Goal: Information Seeking & Learning: Learn about a topic

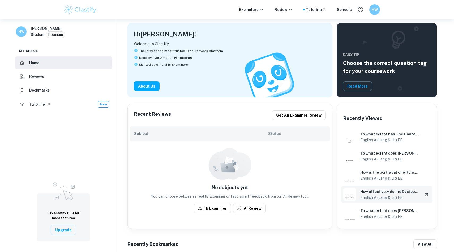
scroll to position [29, 0]
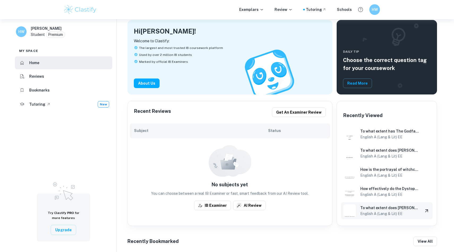
click at [389, 212] on h6 "English A (Lang & Lit) EE" at bounding box center [390, 213] width 58 height 6
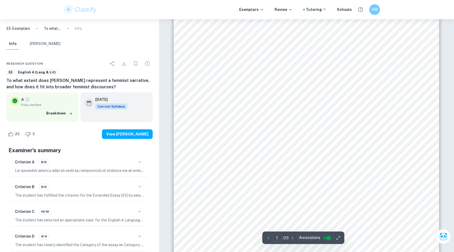
scroll to position [33, 0]
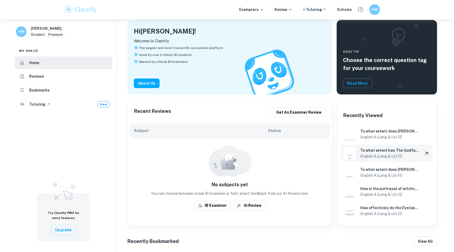
click at [383, 151] on h6 "To what extent has The Godfather portrayed the idea of the Great American Dream…" at bounding box center [390, 150] width 58 height 6
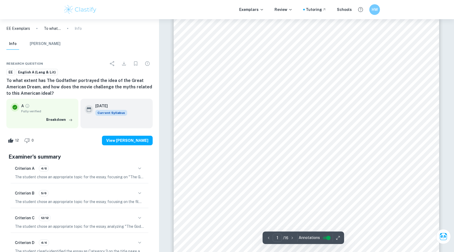
scroll to position [70, 0]
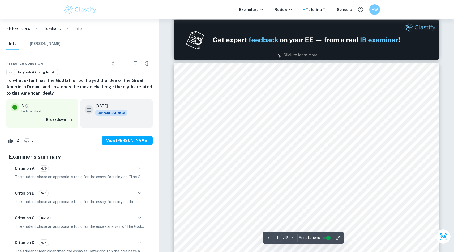
type input "2"
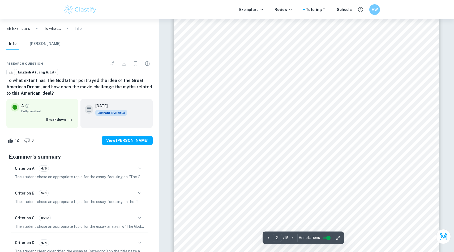
scroll to position [434, 0]
click at [219, 109] on span "ANALYSIS" at bounding box center [219, 109] width 27 height 6
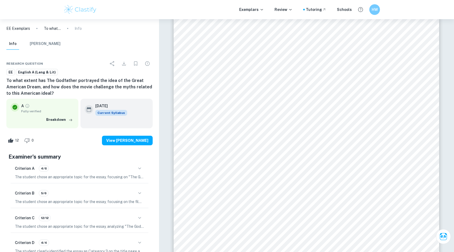
scroll to position [29, 0]
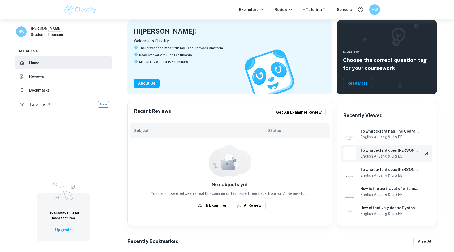
click at [385, 160] on div "To what extent does [PERSON_NAME] represent a feminist narrative, and how does …" at bounding box center [386, 153] width 91 height 17
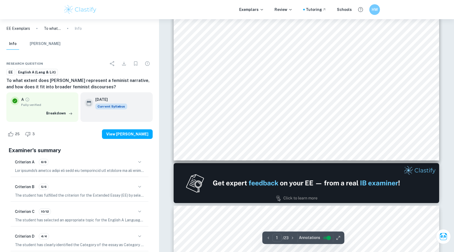
type input "2"
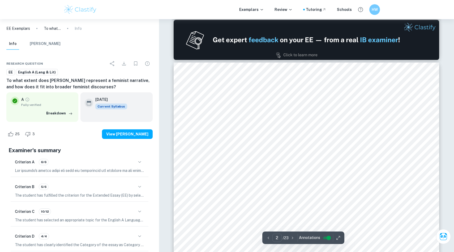
scroll to position [389, 0]
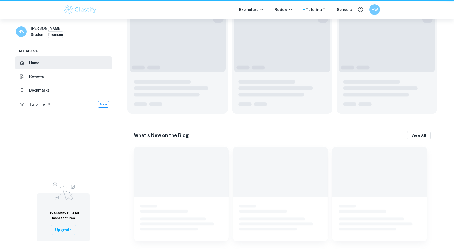
scroll to position [29, 0]
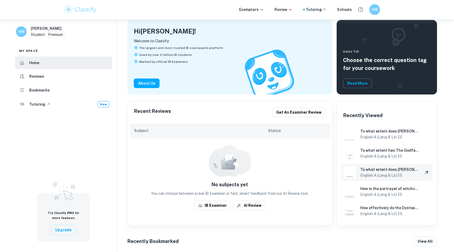
click at [385, 174] on h6 "English A (Lang & Lit) EE" at bounding box center [390, 175] width 58 height 6
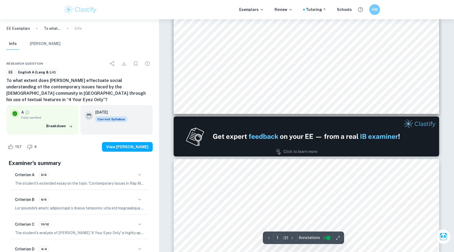
type input "2"
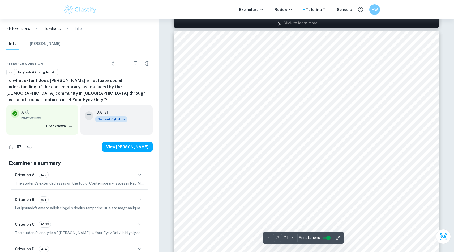
scroll to position [421, 0]
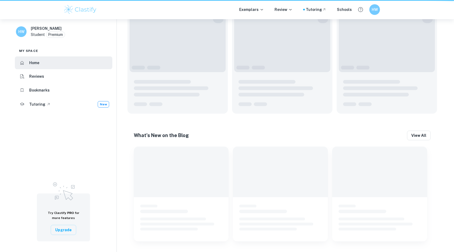
scroll to position [29, 0]
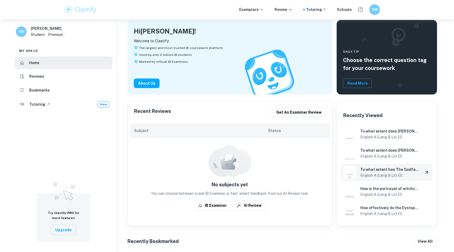
click at [382, 167] on h6 "To what extent has The Godfather portrayed the idea of the Great American Dream…" at bounding box center [390, 169] width 58 height 6
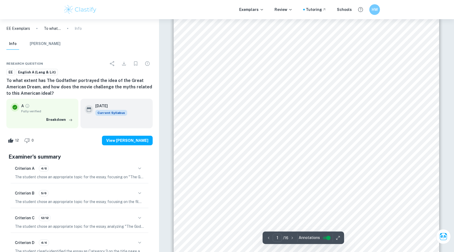
scroll to position [135, 0]
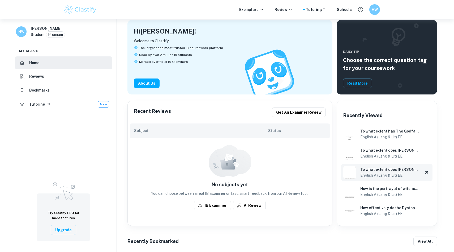
click at [392, 173] on h6 "English A (Lang & Lit) EE" at bounding box center [390, 175] width 58 height 6
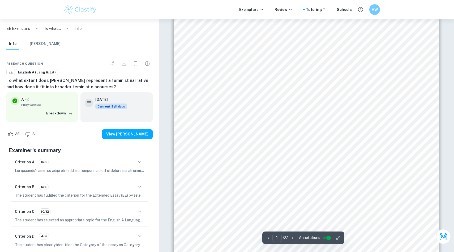
scroll to position [152, 0]
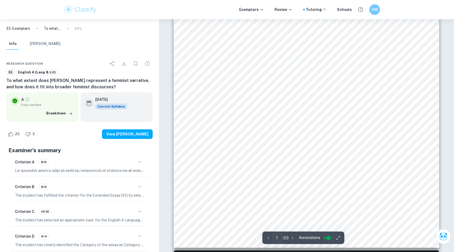
click at [219, 172] on span "Word count: 3922" at bounding box center [204, 172] width 35 height 5
drag, startPoint x: 229, startPoint y: 173, endPoint x: 187, endPoint y: 145, distance: 50.3
click at [187, 145] on div "1 Title: An Exploration on Mulan9s (1998) impact on the feminist narrative RQ: …" at bounding box center [307, 59] width 266 height 375
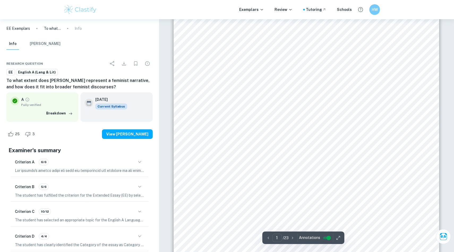
scroll to position [104, 0]
click at [210, 73] on span "Title: An Exploration on Mulan9s (1998) impact on the feminist narrative" at bounding box center [306, 71] width 208 height 7
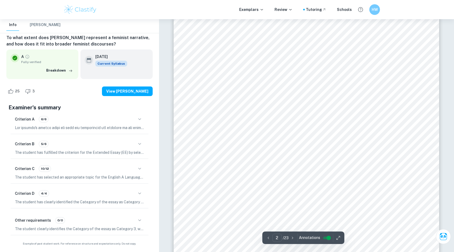
scroll to position [616, 0]
type input "4"
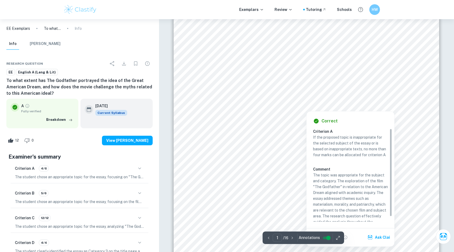
scroll to position [5, 0]
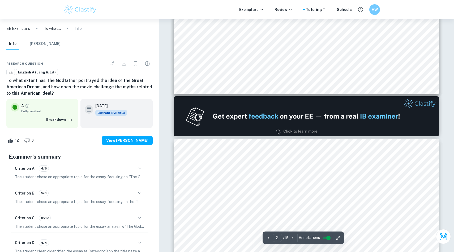
type input "1"
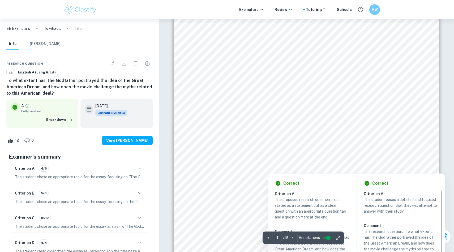
scroll to position [77, 0]
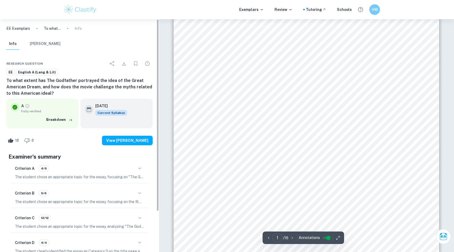
click at [134, 170] on div "Criterion A 4/6" at bounding box center [79, 168] width 129 height 9
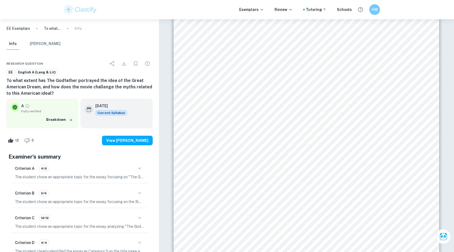
click at [28, 171] on h6 "Criterion A" at bounding box center [25, 168] width 20 height 6
click at [28, 168] on h6 "Criterion A" at bounding box center [25, 168] width 20 height 6
click at [43, 169] on span "4/6" at bounding box center [44, 168] width 10 height 5
click at [139, 167] on icon "button" at bounding box center [140, 168] width 6 height 6
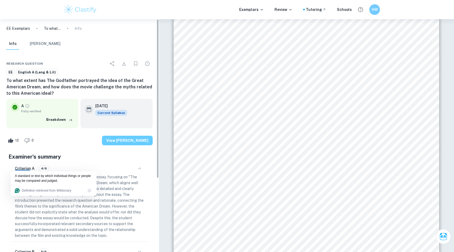
click at [136, 143] on button "View [PERSON_NAME]" at bounding box center [127, 141] width 51 height 10
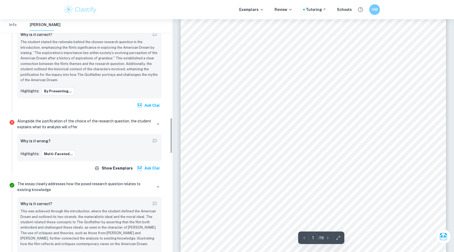
scroll to position [636, 0]
click at [53, 154] on button "multi-faceted..." at bounding box center [58, 154] width 34 height 8
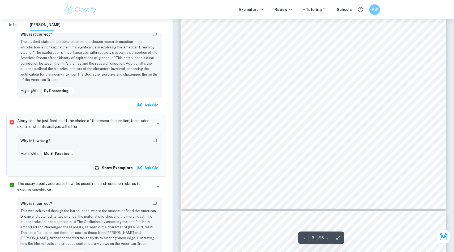
scroll to position [990, 0]
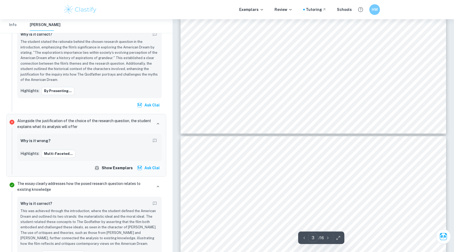
type input "4"
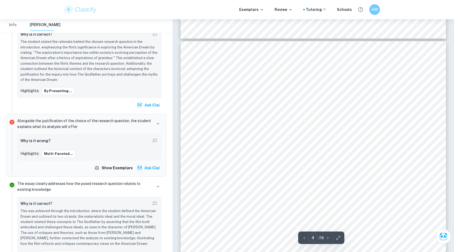
scroll to position [1187, 0]
